Goal: Browse casually: Explore the website without a specific task or goal

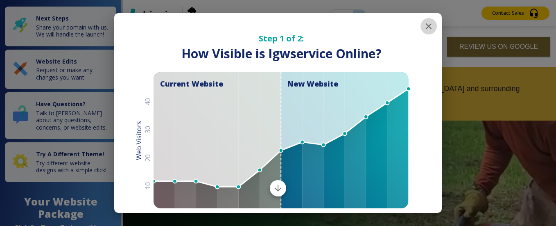
click at [426, 27] on icon "button" at bounding box center [429, 26] width 6 height 6
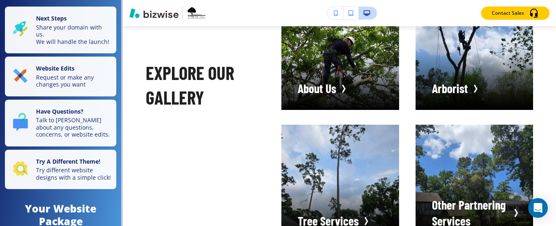
scroll to position [1806, 0]
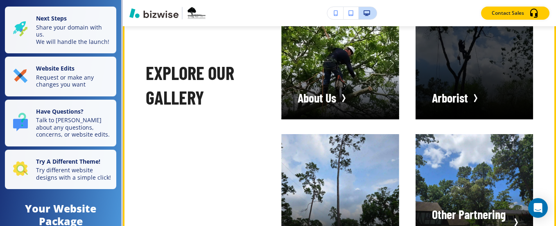
click at [490, 70] on div "button" at bounding box center [474, 60] width 117 height 117
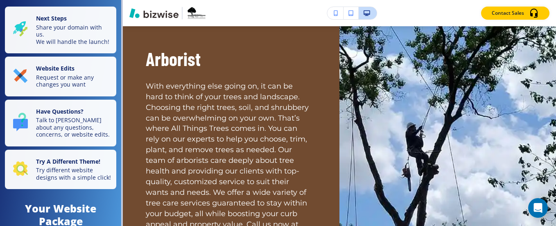
scroll to position [0, 0]
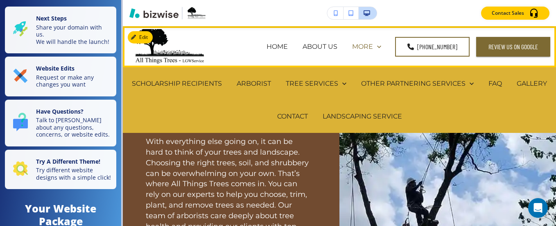
click at [366, 47] on p "MORE" at bounding box center [362, 46] width 21 height 9
click at [517, 88] on p "GALLERY" at bounding box center [532, 83] width 30 height 9
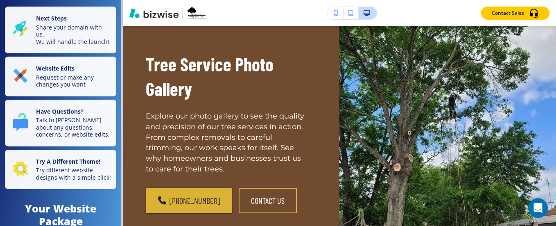
scroll to position [49, 0]
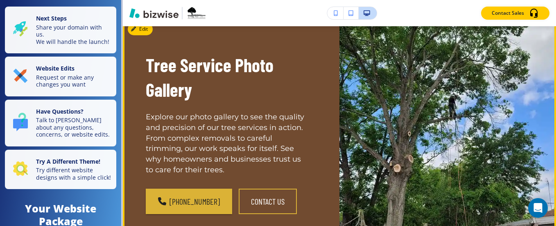
click at [393, 127] on div at bounding box center [421, 133] width 223 height 161
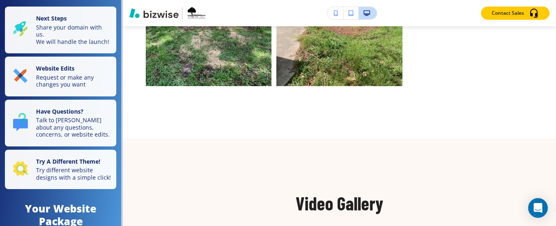
scroll to position [1524, 0]
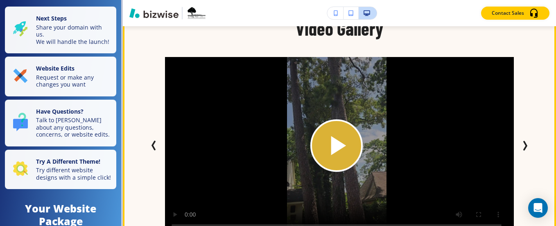
click at [355, 136] on div "Play button for video with title: undefined" at bounding box center [336, 145] width 52 height 52
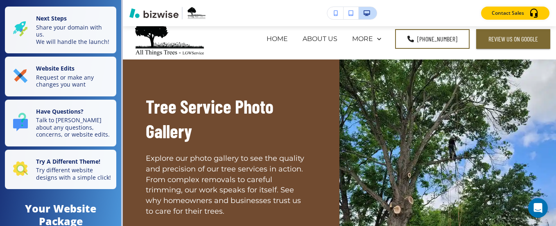
scroll to position [0, 0]
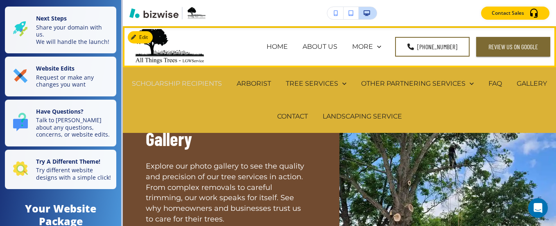
click at [221, 87] on p "SCHOLARSHIP RECIPIENTS" at bounding box center [177, 83] width 90 height 9
